Goal: Task Accomplishment & Management: Complete application form

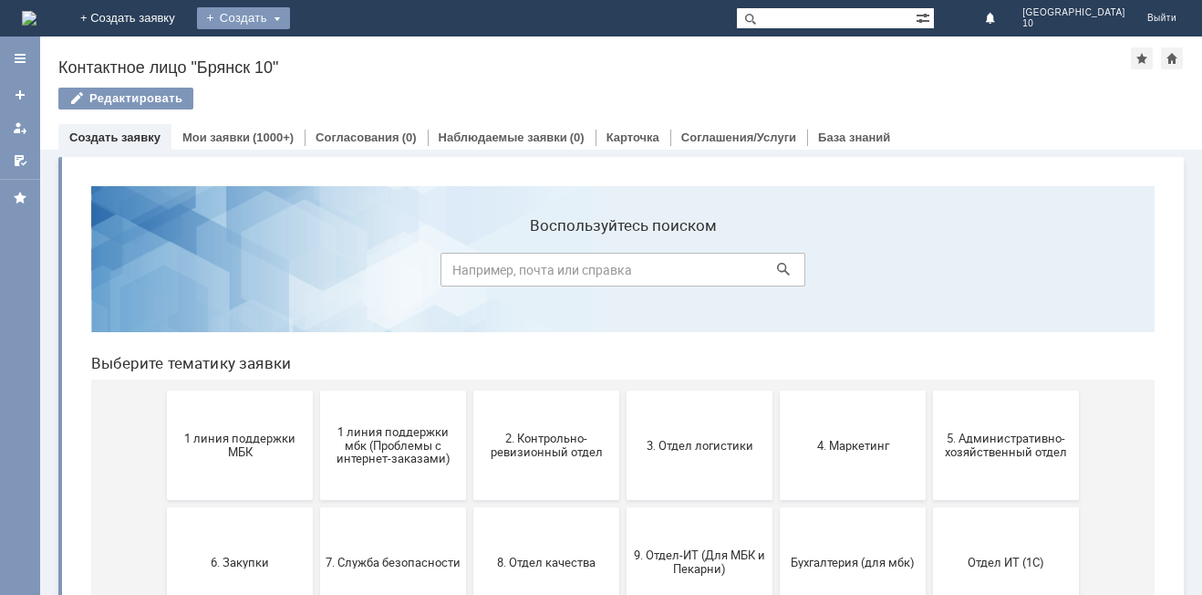
click at [290, 14] on div "Создать" at bounding box center [243, 18] width 93 height 22
click at [339, 53] on link "Заявка" at bounding box center [270, 55] width 139 height 22
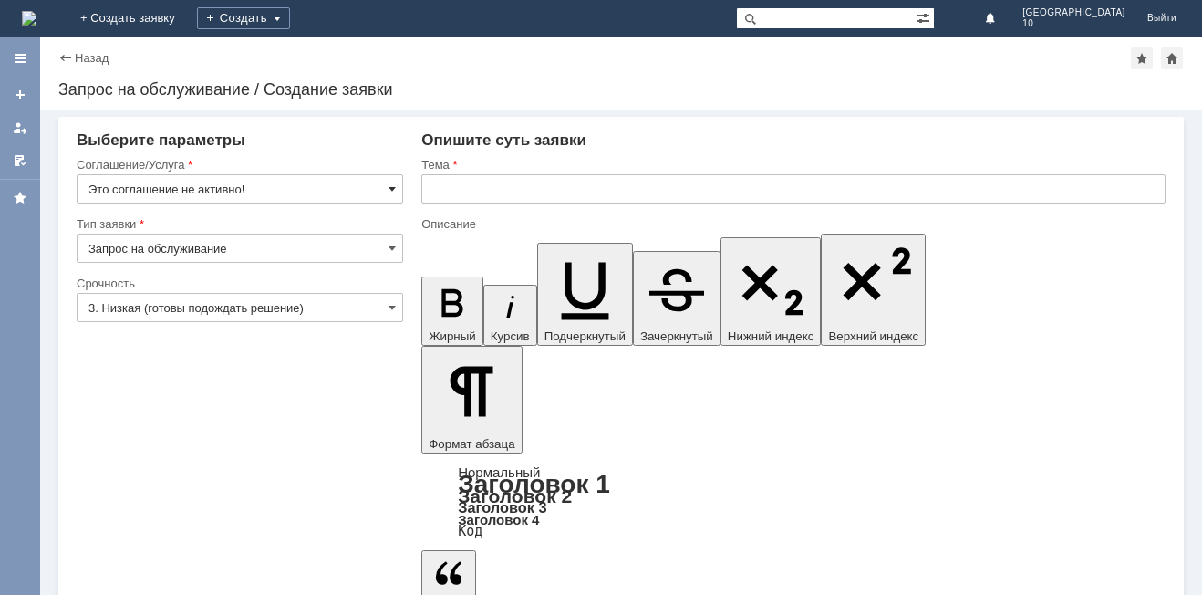
click at [392, 191] on span at bounding box center [391, 188] width 7 height 15
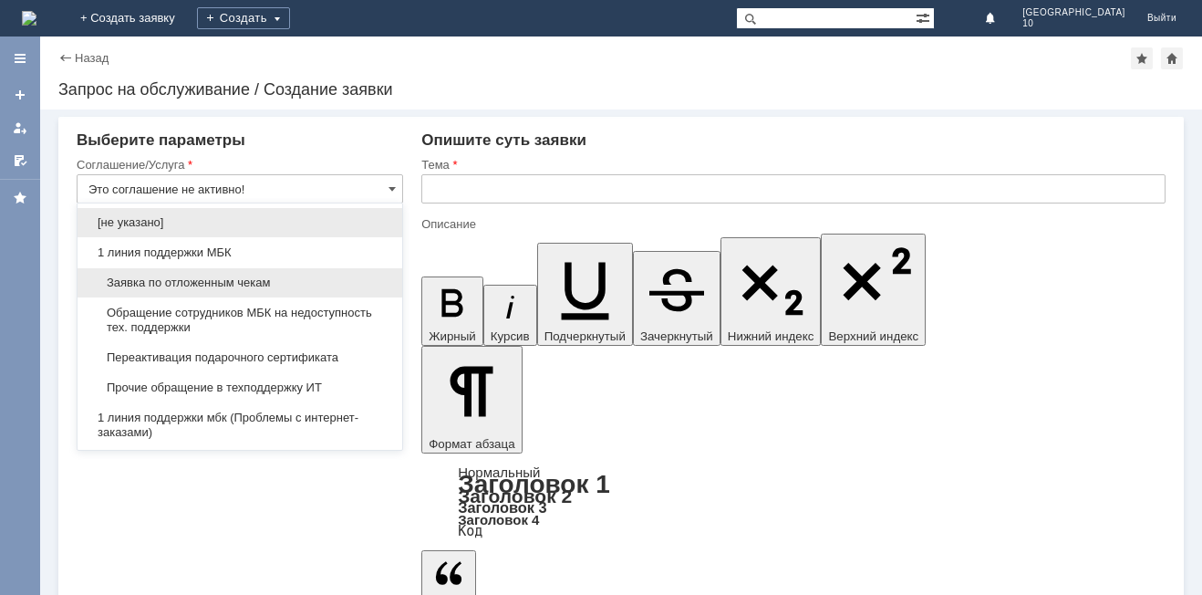
click at [192, 274] on div "Заявка по отложенным чекам" at bounding box center [240, 282] width 325 height 29
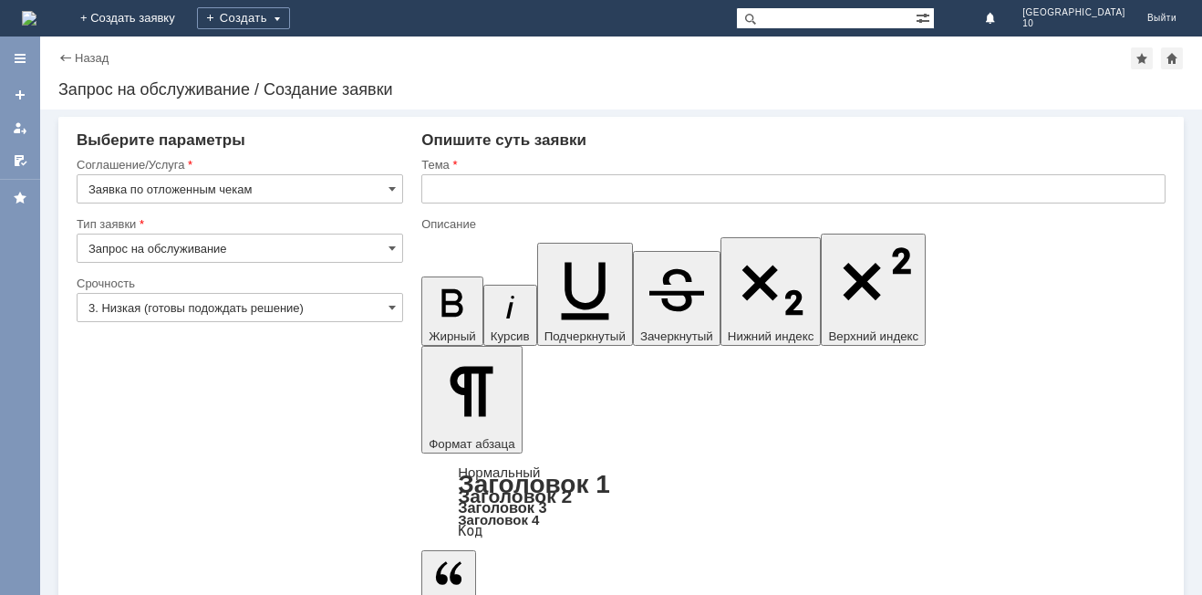
type input "Заявка по отложенным чекам"
click at [385, 302] on input "3. Низкая (готовы подождать решение)" at bounding box center [240, 307] width 326 height 29
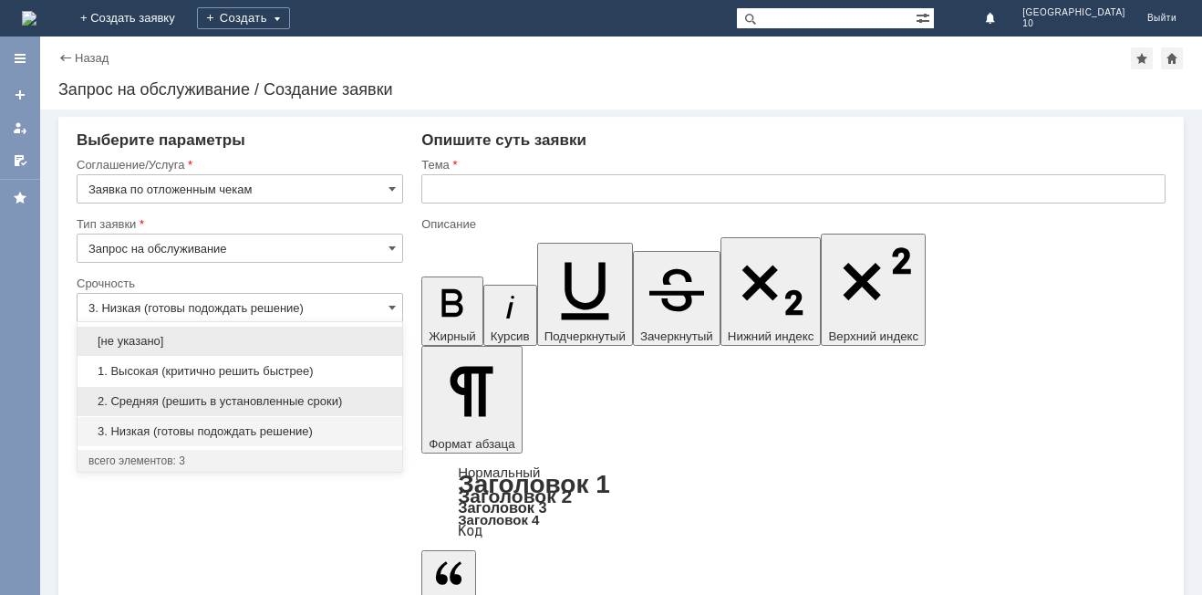
click at [239, 397] on span "2. Средняя (решить в установленные сроки)" at bounding box center [239, 401] width 303 height 15
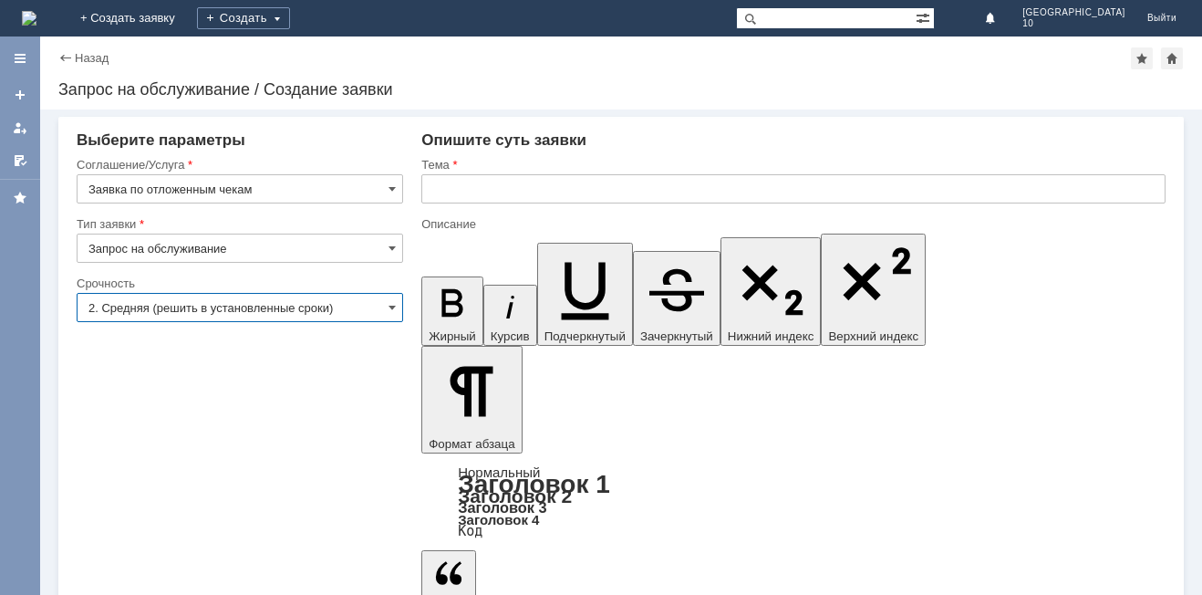
type input "2. Средняя (решить в установленные сроки)"
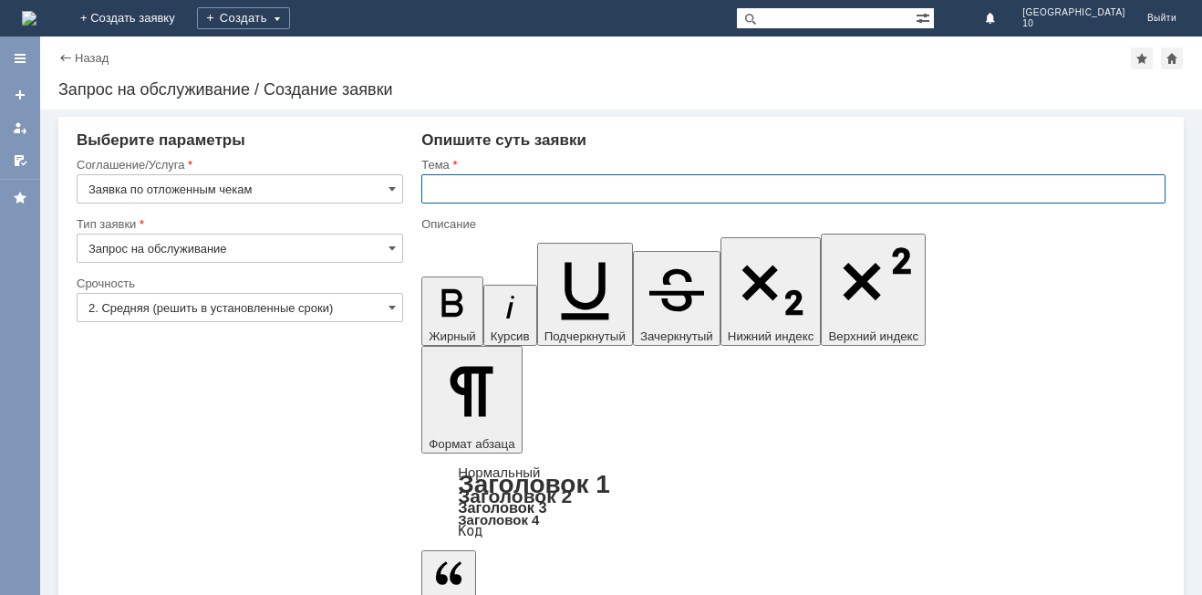
click at [484, 178] on input "text" at bounding box center [793, 188] width 744 height 29
type input "Отложенный чек Брянск 10"
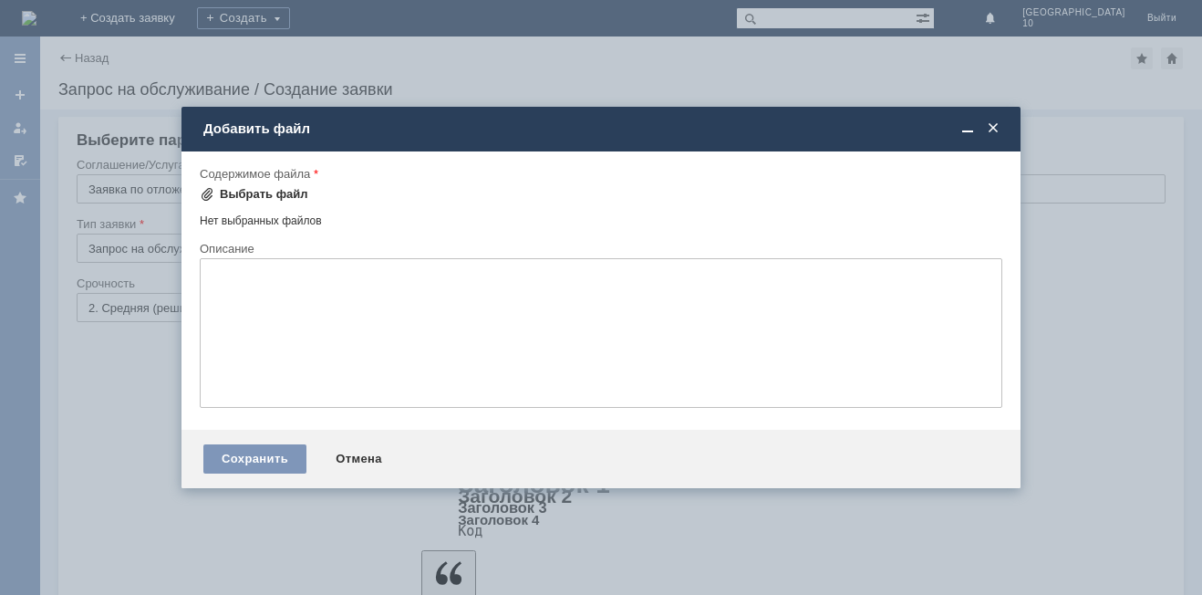
click at [243, 195] on div "Выбрать файл" at bounding box center [264, 194] width 88 height 15
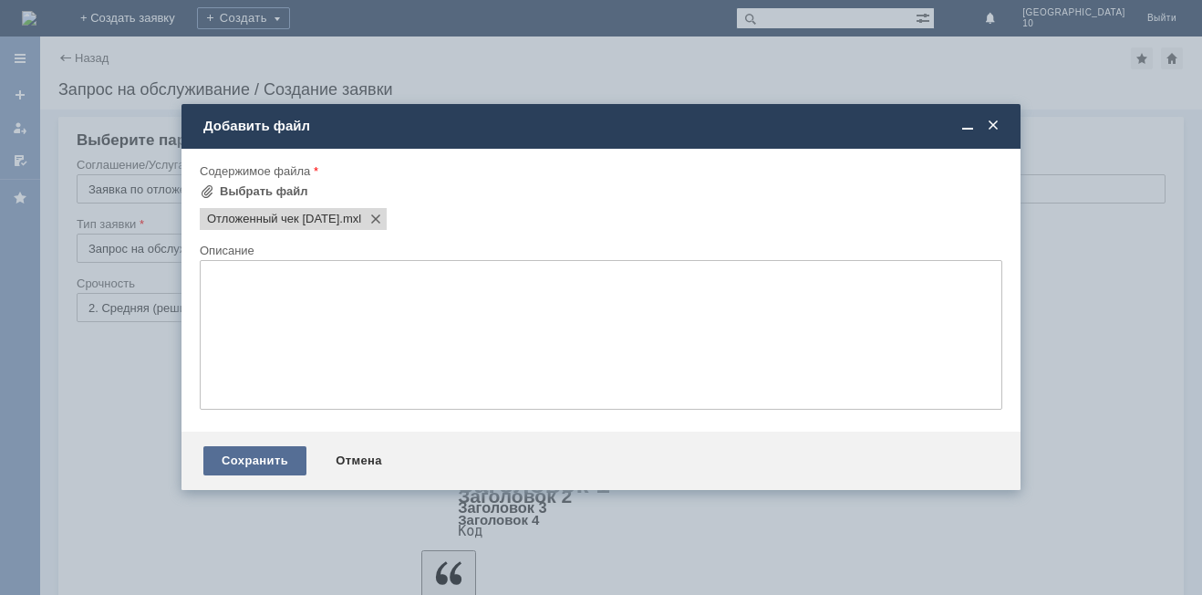
click at [259, 460] on div "Сохранить" at bounding box center [254, 460] width 103 height 29
